Goal: Task Accomplishment & Management: Manage account settings

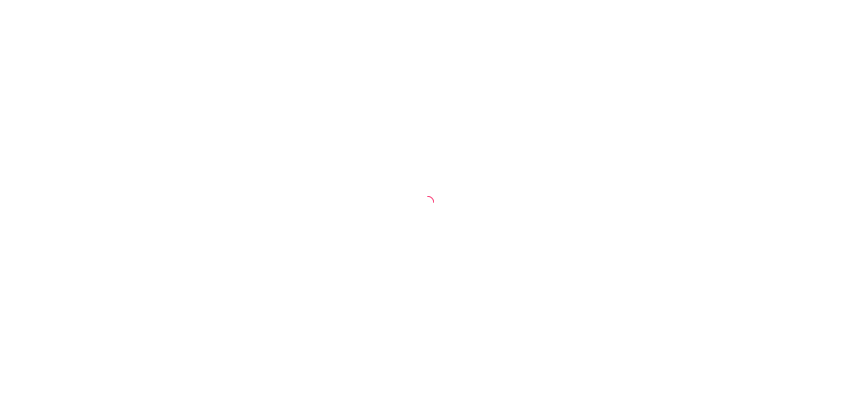
select select "ALL"
select select "0"
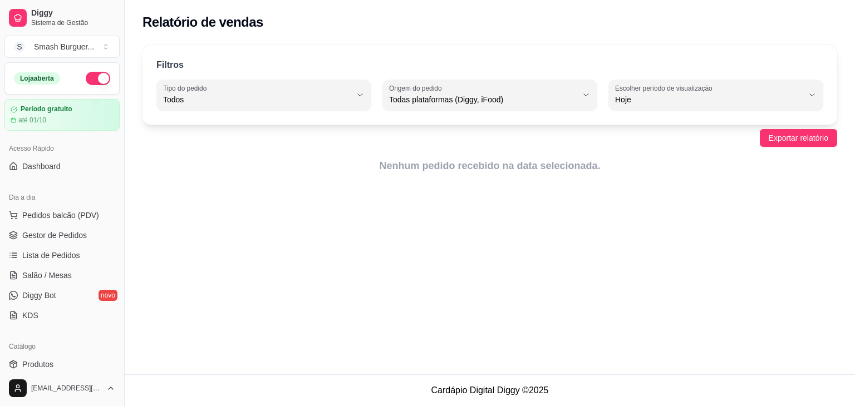
click at [92, 79] on button "button" at bounding box center [98, 78] width 25 height 13
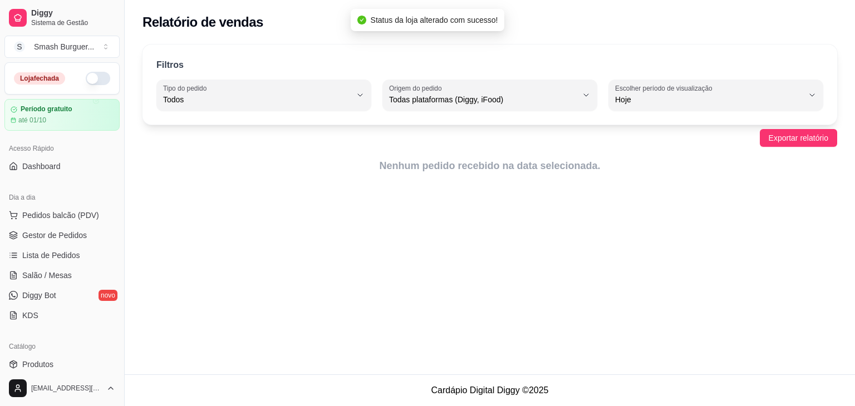
click at [91, 79] on button "button" at bounding box center [98, 78] width 25 height 13
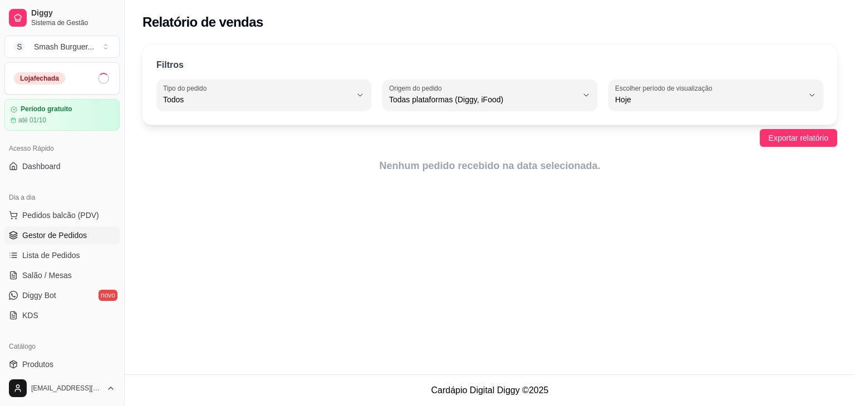
click at [69, 237] on span "Gestor de Pedidos" at bounding box center [54, 235] width 65 height 11
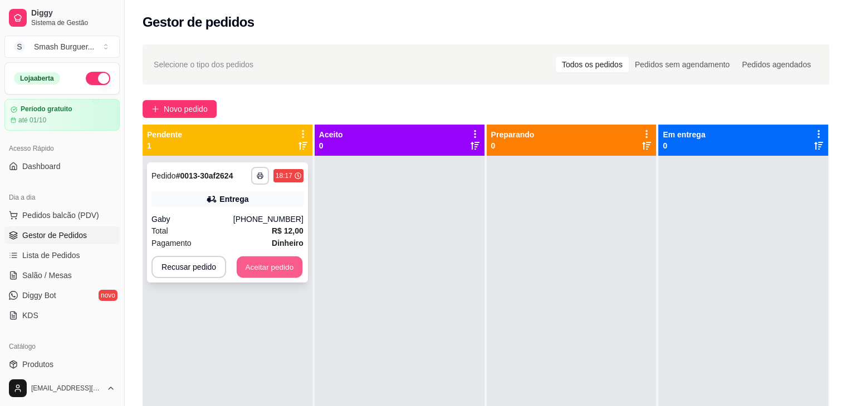
click at [284, 266] on button "Aceitar pedido" at bounding box center [270, 268] width 66 height 22
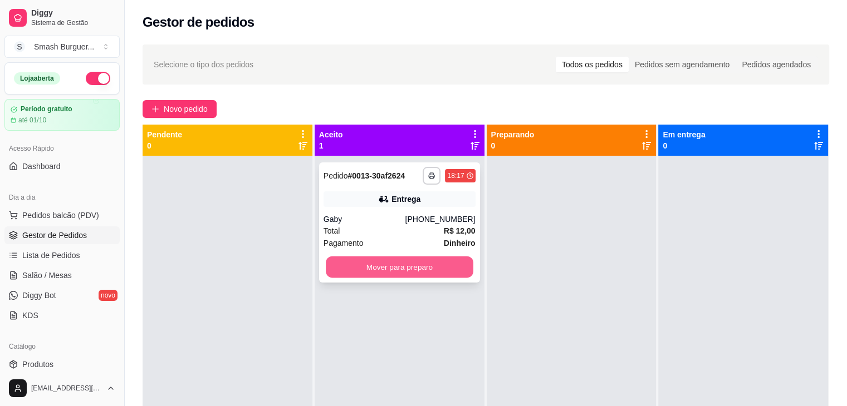
click at [383, 268] on button "Mover para preparo" at bounding box center [400, 268] width 148 height 22
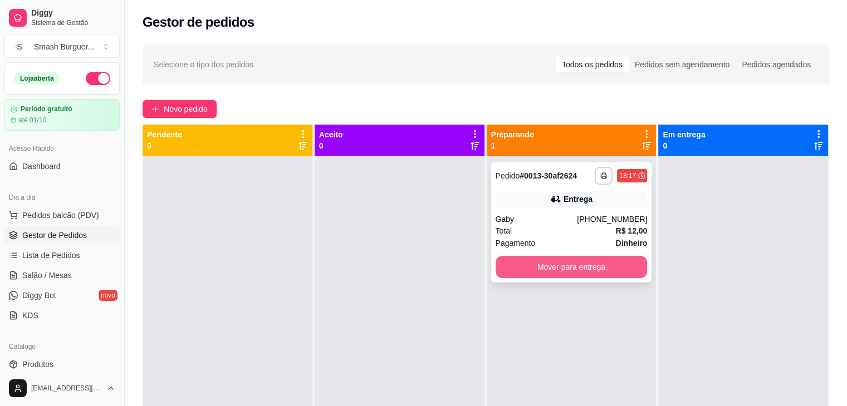
click at [554, 275] on button "Mover para entrega" at bounding box center [572, 267] width 152 height 22
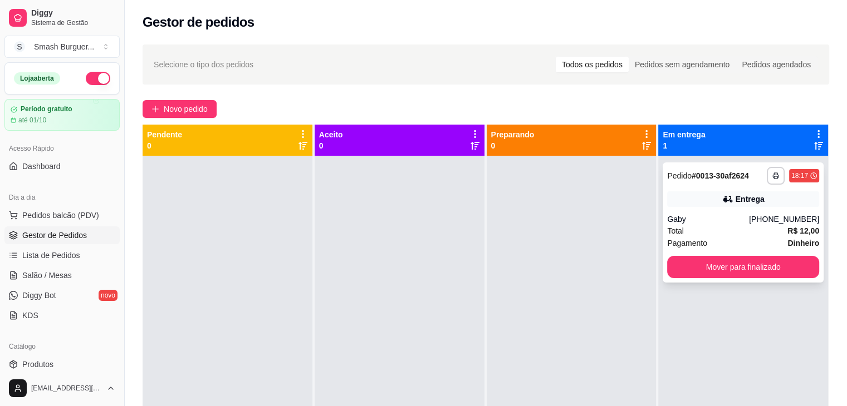
click at [688, 217] on div "Gaby" at bounding box center [708, 219] width 82 height 11
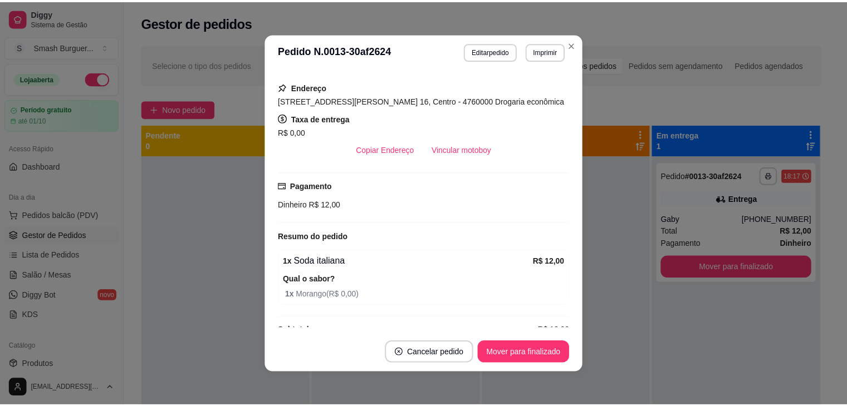
scroll to position [209, 0]
